Goal: Task Accomplishment & Management: Use online tool/utility

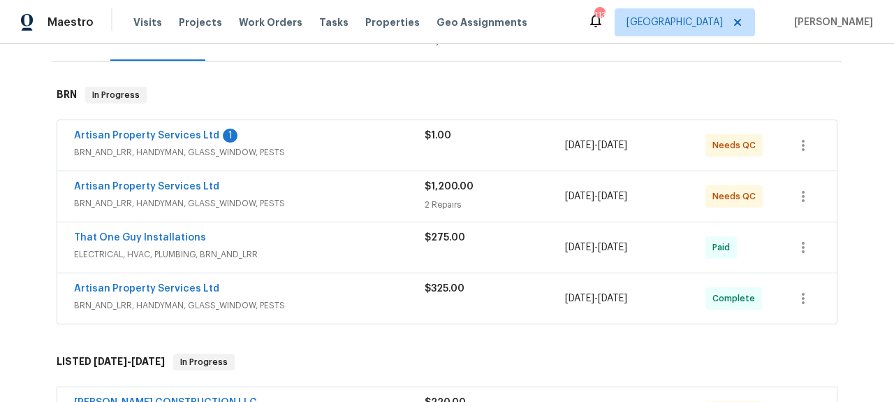
scroll to position [193, 0]
click at [179, 184] on link "Artisan Property Services Ltd" at bounding box center [146, 186] width 145 height 10
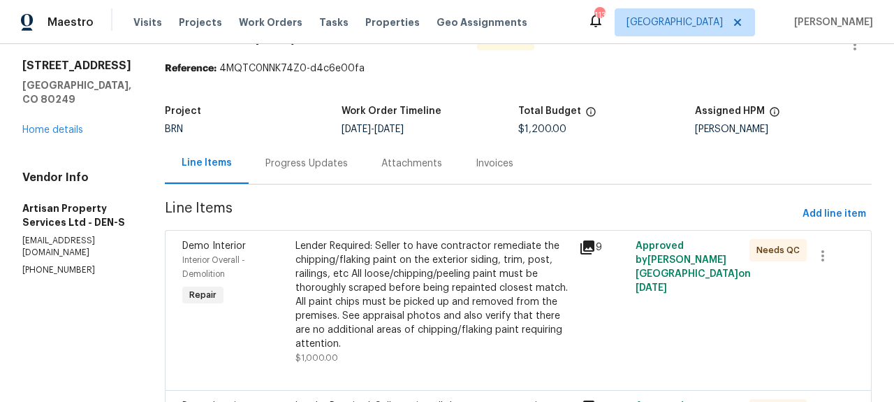
scroll to position [40, 0]
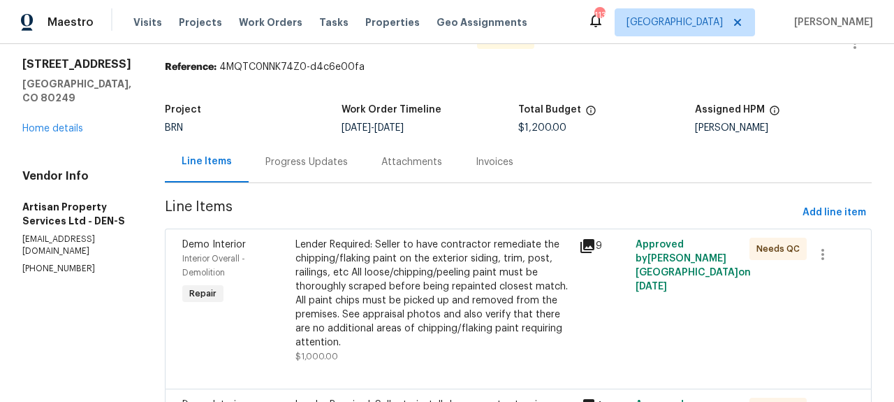
click at [580, 246] on icon at bounding box center [587, 246] width 14 height 14
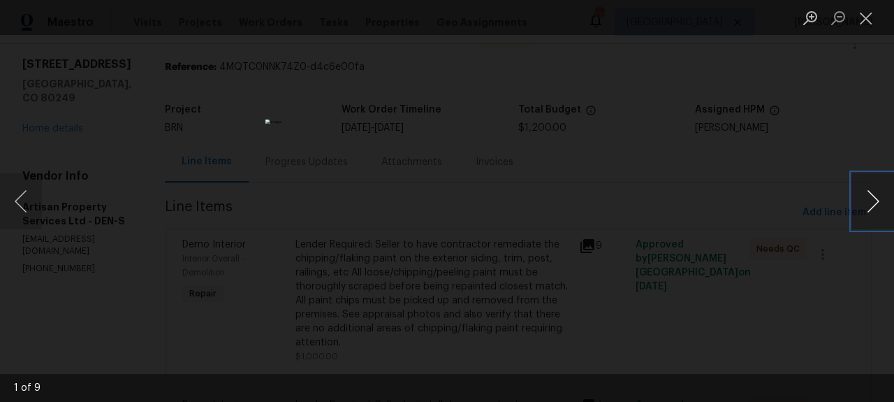
click at [871, 193] on button "Next image" at bounding box center [873, 201] width 42 height 56
click at [22, 190] on button "Previous image" at bounding box center [21, 201] width 42 height 56
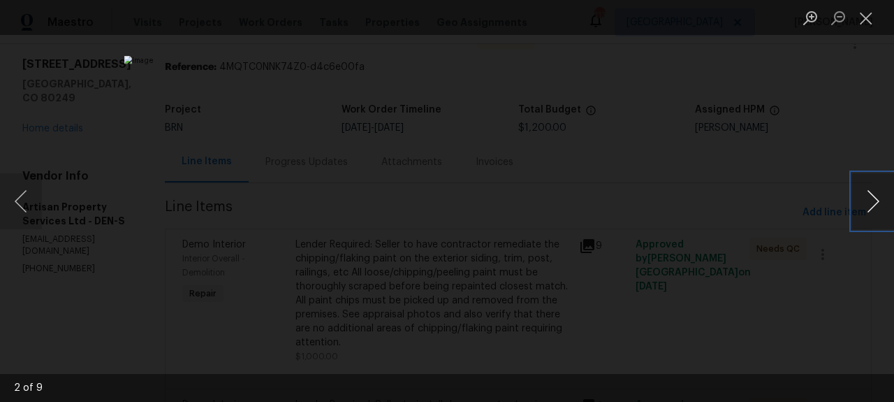
click at [874, 205] on button "Next image" at bounding box center [873, 201] width 42 height 56
click at [874, 204] on button "Next image" at bounding box center [873, 201] width 42 height 56
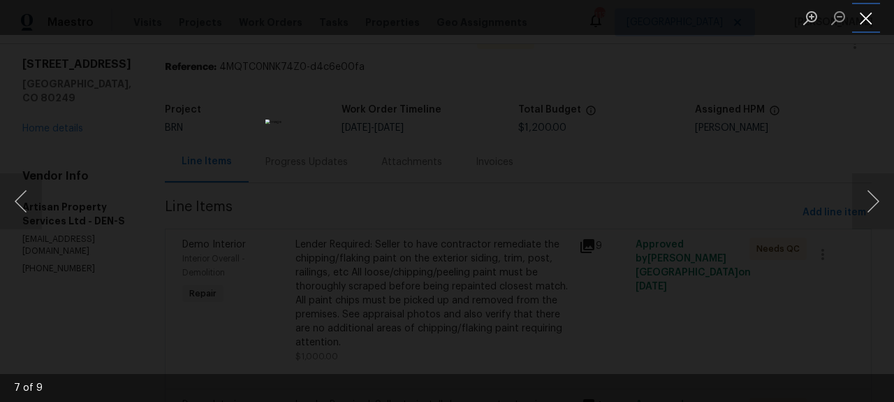
click at [870, 17] on button "Close lightbox" at bounding box center [866, 18] width 28 height 24
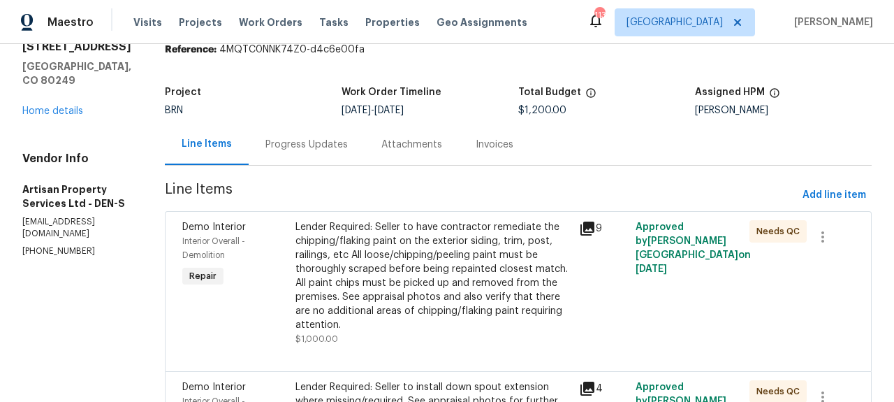
scroll to position [58, 0]
click at [476, 140] on div "Invoices" at bounding box center [495, 144] width 38 height 14
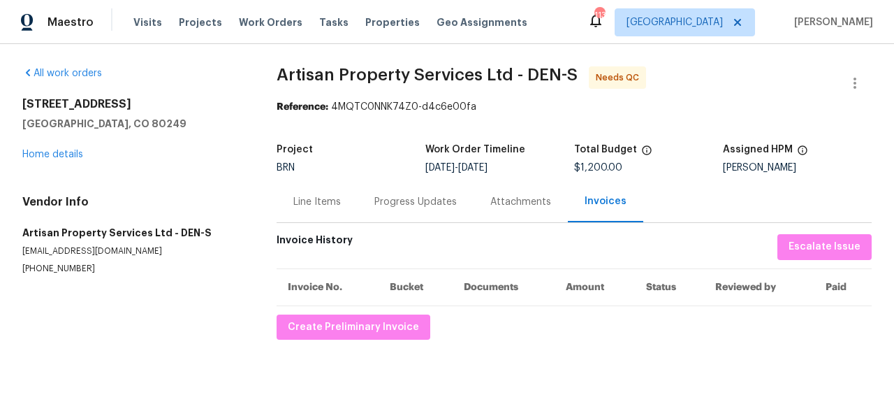
click at [328, 208] on div "Line Items" at bounding box center [316, 202] width 47 height 14
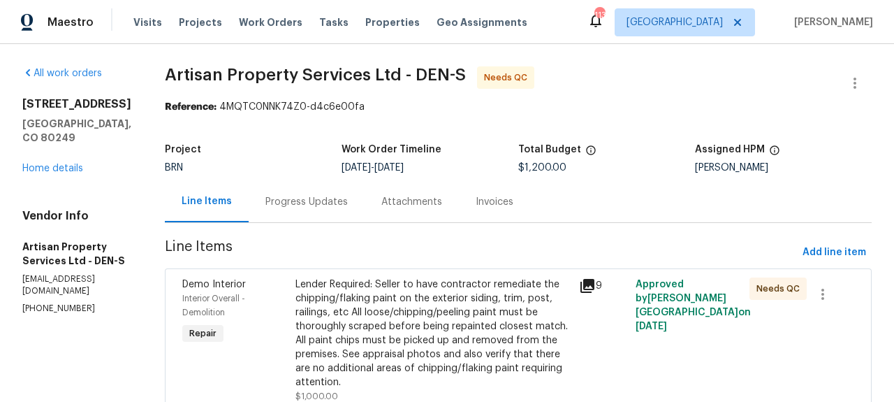
scroll to position [182, 0]
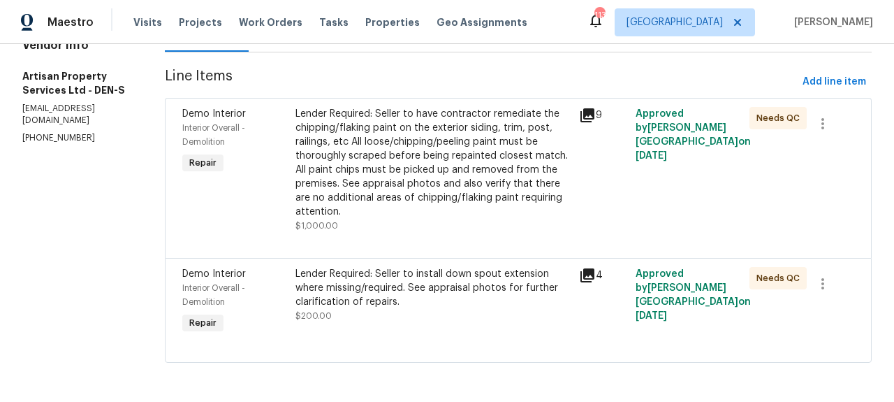
click at [580, 268] on icon at bounding box center [587, 275] width 14 height 14
